Goal: Find contact information: Find contact information

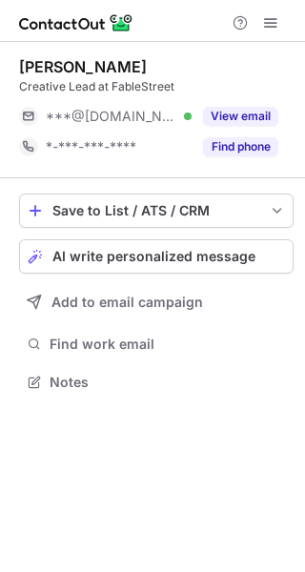
scroll to position [369, 305]
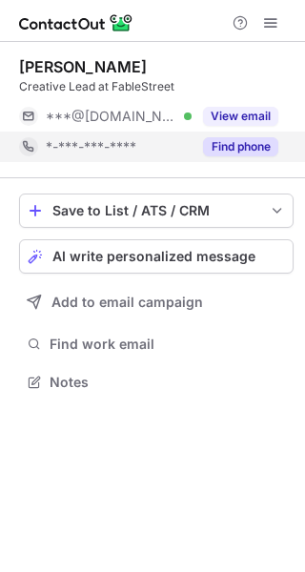
click at [220, 152] on button "Find phone" at bounding box center [240, 146] width 75 height 19
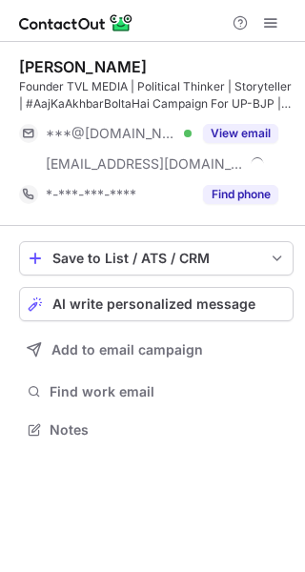
scroll to position [416, 305]
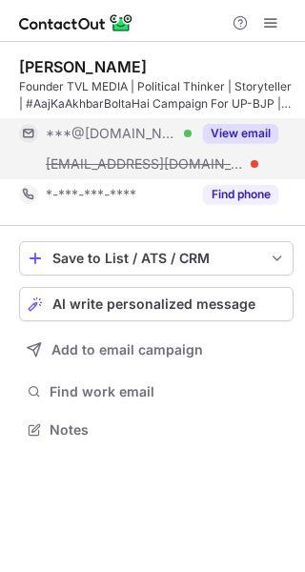
click at [227, 132] on button "View email" at bounding box center [240, 133] width 75 height 19
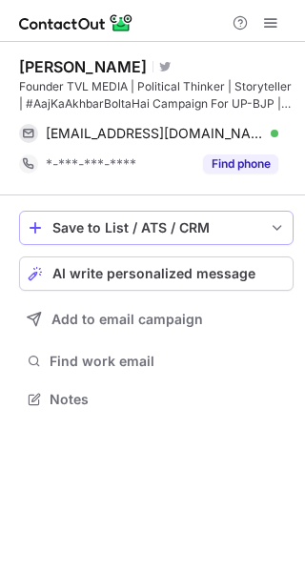
scroll to position [386, 305]
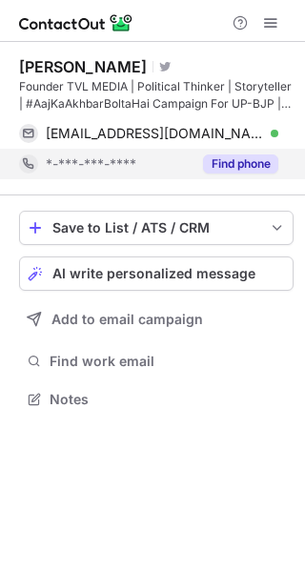
click at [219, 168] on button "Find phone" at bounding box center [240, 163] width 75 height 19
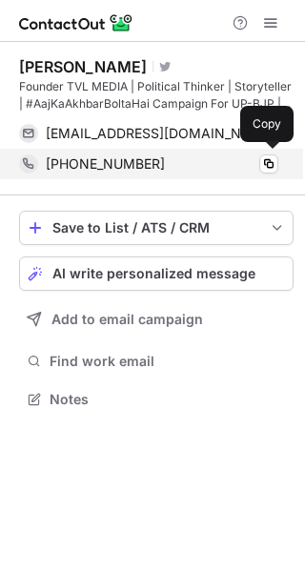
click at [219, 167] on div "[PHONE_NUMBER]" at bounding box center [162, 163] width 233 height 17
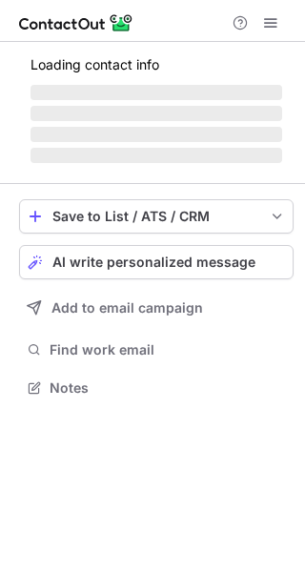
scroll to position [386, 305]
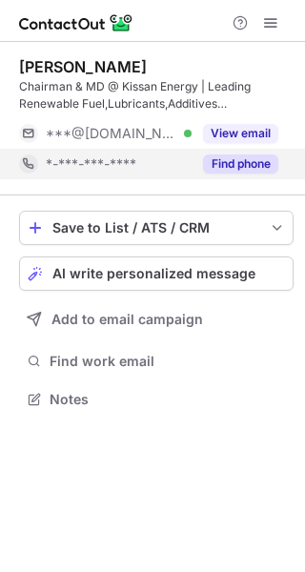
click at [223, 165] on button "Find phone" at bounding box center [240, 163] width 75 height 19
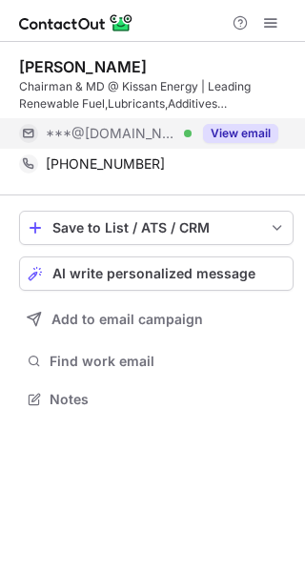
click at [229, 137] on button "View email" at bounding box center [240, 133] width 75 height 19
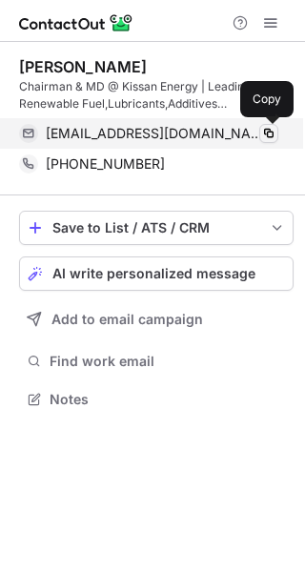
click at [266, 132] on span at bounding box center [268, 133] width 15 height 15
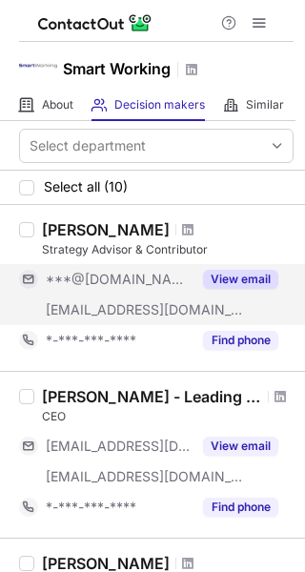
click at [242, 274] on button "View email" at bounding box center [240, 279] width 75 height 19
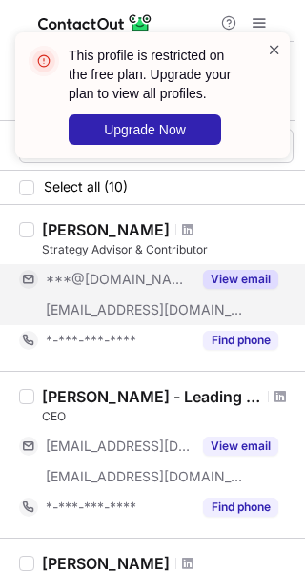
click at [280, 52] on span at bounding box center [274, 49] width 15 height 19
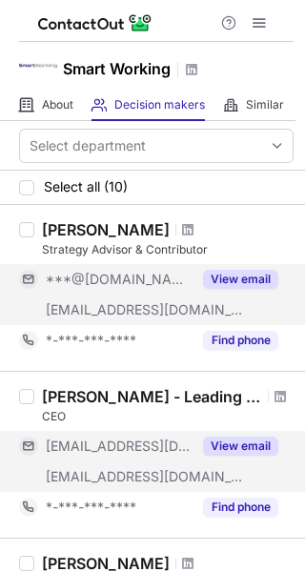
click at [248, 444] on button "View email" at bounding box center [240, 446] width 75 height 19
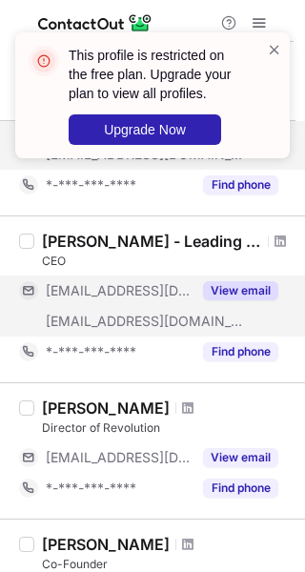
scroll to position [159, 0]
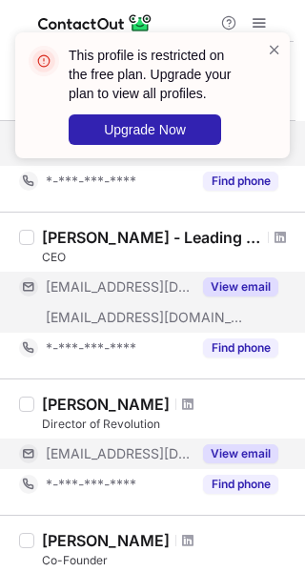
click at [244, 448] on button "View email" at bounding box center [240, 453] width 75 height 19
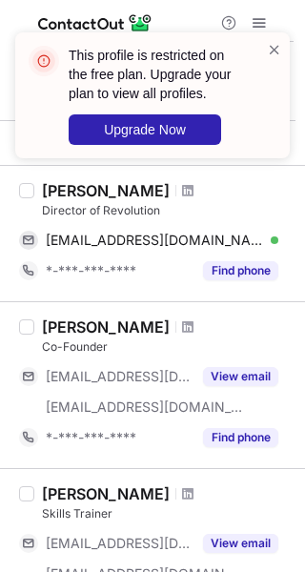
scroll to position [376, 0]
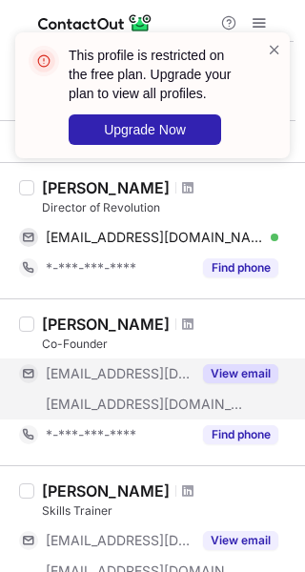
click at [247, 369] on button "View email" at bounding box center [240, 373] width 75 height 19
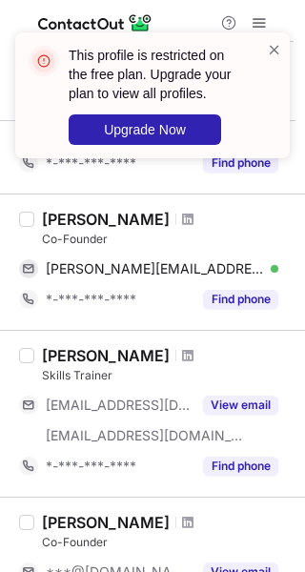
scroll to position [482, 0]
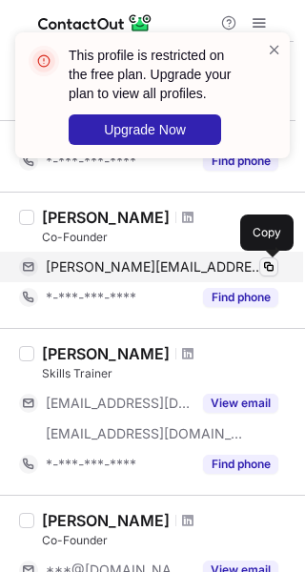
click at [265, 261] on span at bounding box center [268, 266] width 15 height 15
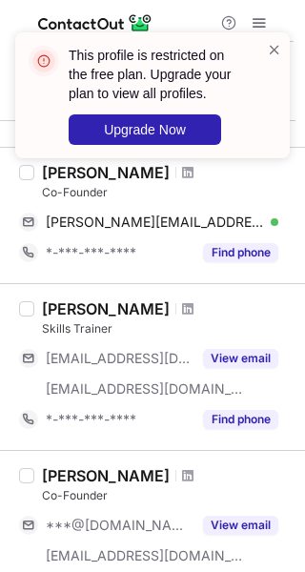
scroll to position [531, 0]
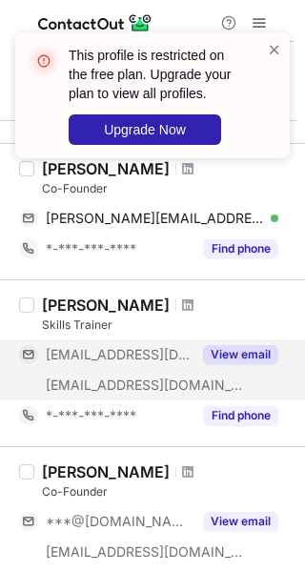
click at [254, 352] on button "View email" at bounding box center [240, 354] width 75 height 19
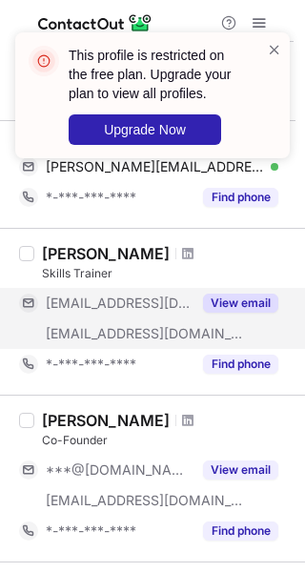
scroll to position [588, 0]
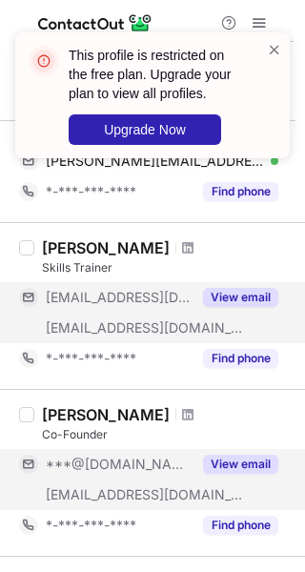
click at [234, 460] on button "View email" at bounding box center [240, 464] width 75 height 19
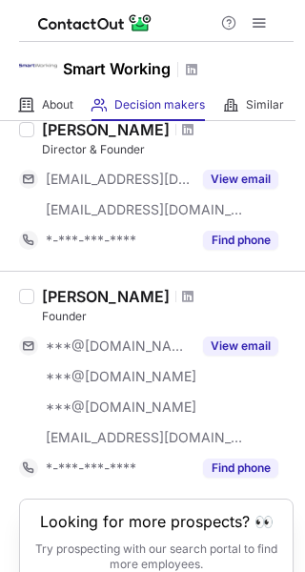
scroll to position [1475, 0]
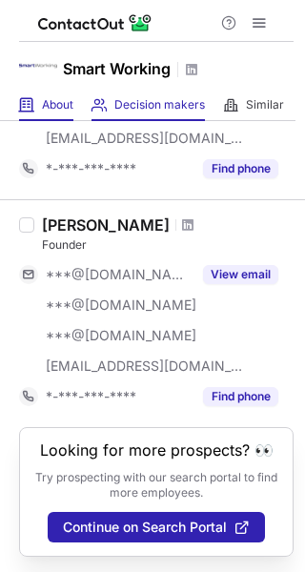
click at [65, 112] on span "About" at bounding box center [57, 104] width 31 height 15
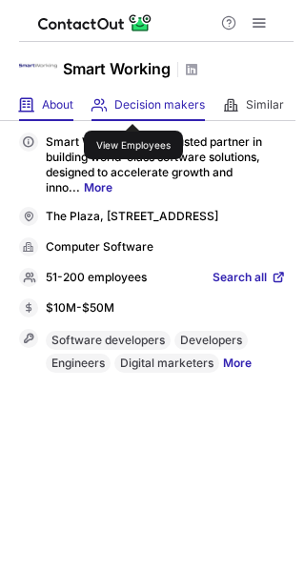
click at [133, 107] on span "Decision makers" at bounding box center [159, 104] width 91 height 15
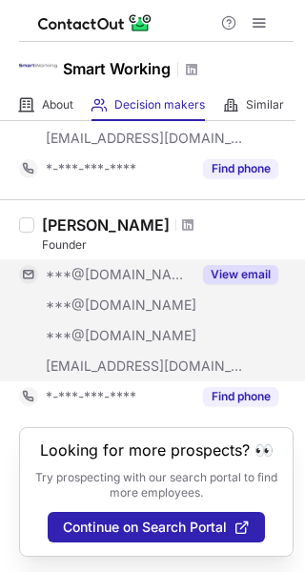
click at [241, 277] on button "View email" at bounding box center [240, 274] width 75 height 19
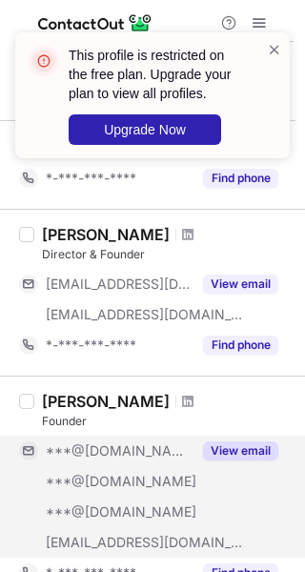
scroll to position [1250, 0]
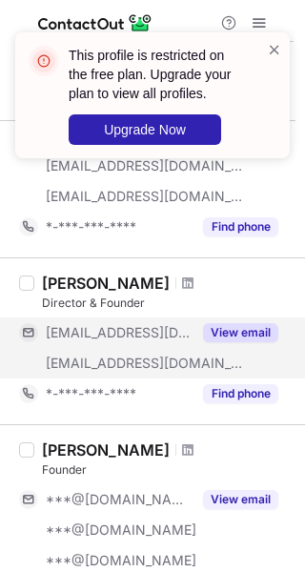
click at [226, 327] on button "View email" at bounding box center [240, 332] width 75 height 19
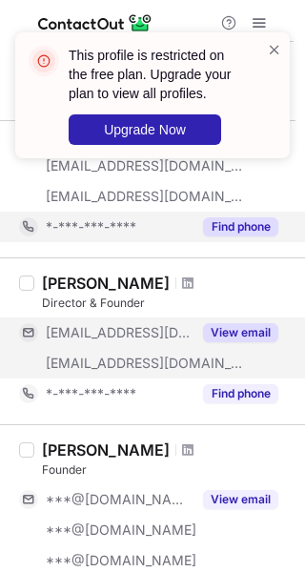
scroll to position [1185, 0]
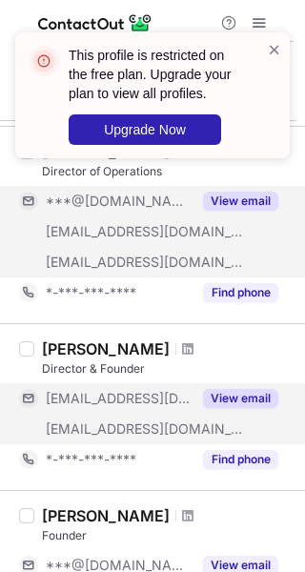
click at [248, 197] on button "View email" at bounding box center [240, 201] width 75 height 19
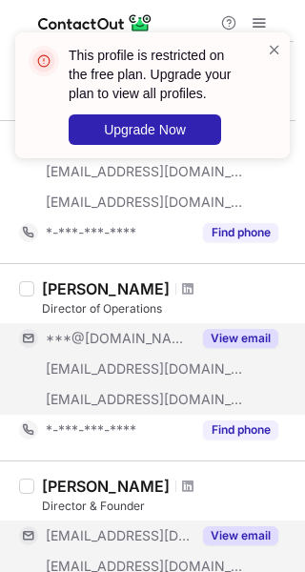
scroll to position [1008, 0]
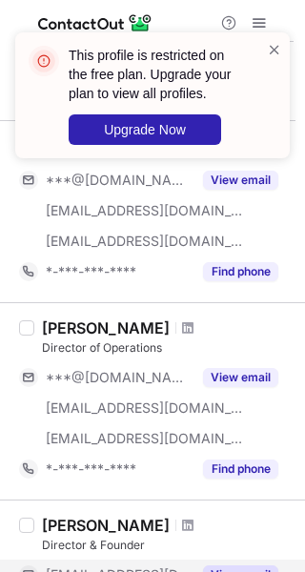
click at [250, 187] on div "This profile is restricted on the free plan. Upgrade your plan to view all prof…" at bounding box center [152, 102] width 305 height 179
click at [245, 183] on div "This profile is restricted on the free plan. Upgrade your plan to view all prof…" at bounding box center [152, 102] width 305 height 179
click at [230, 176] on div "This profile is restricted on the free plan. Upgrade your plan to view all prof…" at bounding box center [152, 102] width 305 height 179
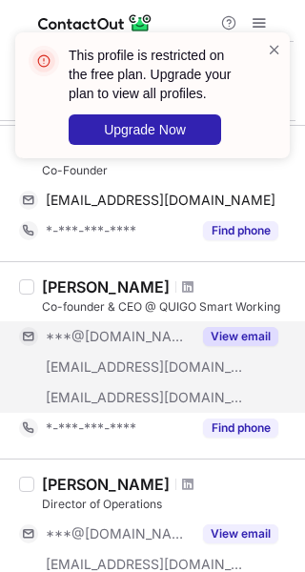
scroll to position [851, 0]
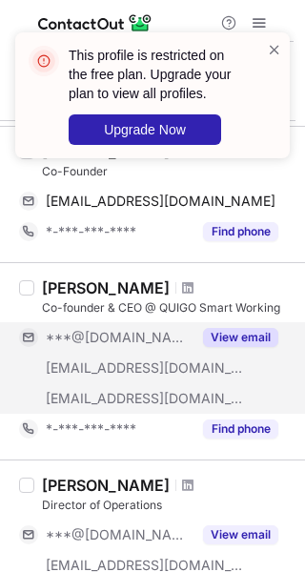
click at [217, 333] on button "View email" at bounding box center [240, 337] width 75 height 19
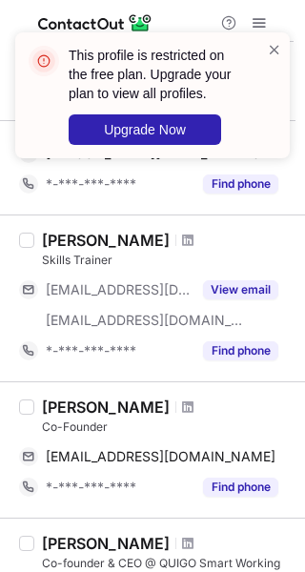
scroll to position [595, 0]
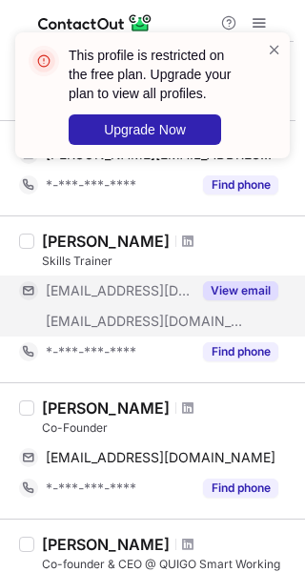
click at [238, 291] on button "View email" at bounding box center [240, 290] width 75 height 19
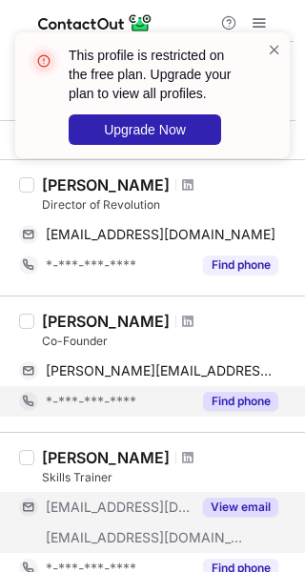
scroll to position [372, 0]
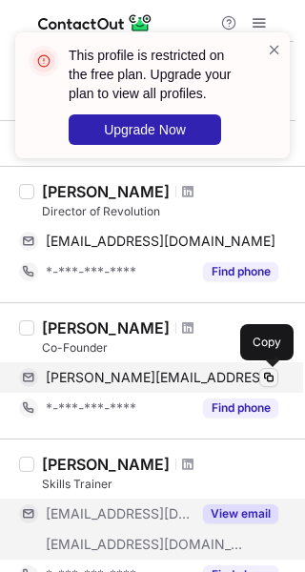
click at [273, 376] on span at bounding box center [268, 377] width 15 height 15
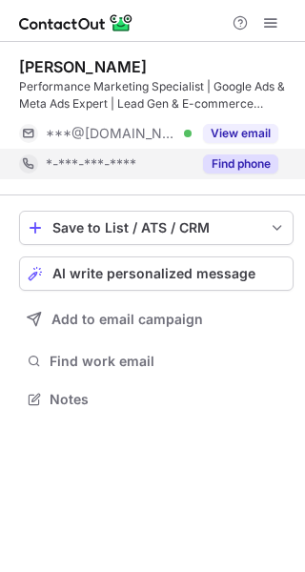
scroll to position [386, 305]
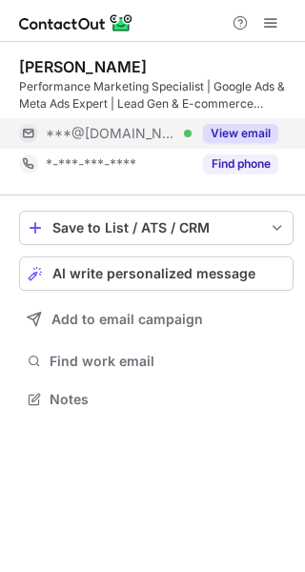
click at [224, 132] on button "View email" at bounding box center [240, 133] width 75 height 19
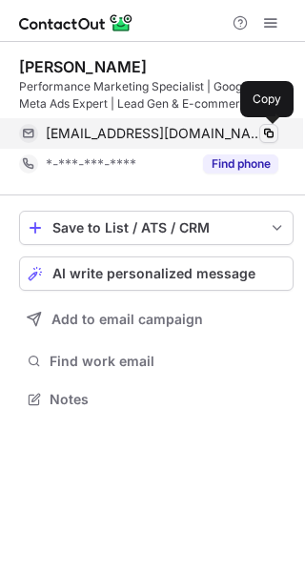
click at [264, 133] on span at bounding box center [268, 133] width 15 height 15
